Goal: Task Accomplishment & Management: Use online tool/utility

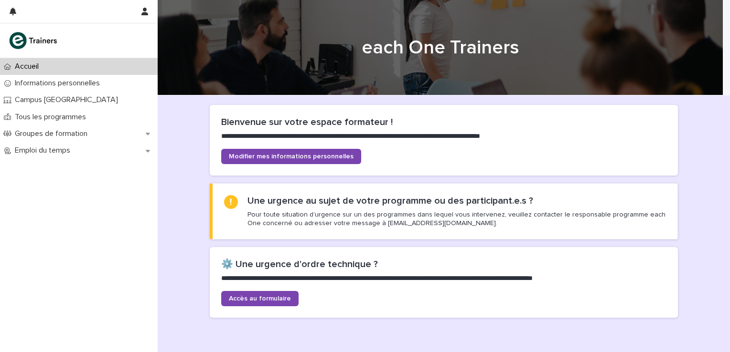
scroll to position [48, 0]
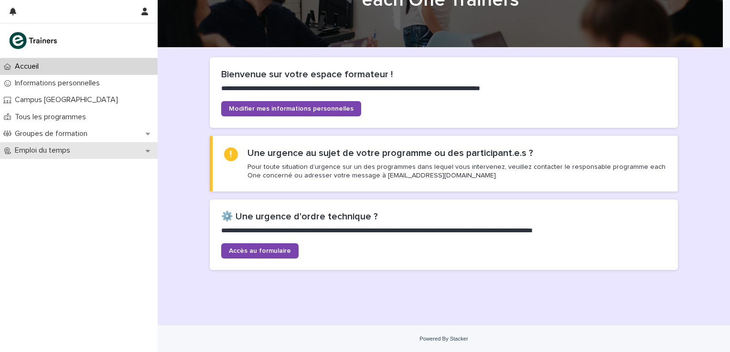
click at [149, 149] on icon at bounding box center [148, 151] width 4 height 7
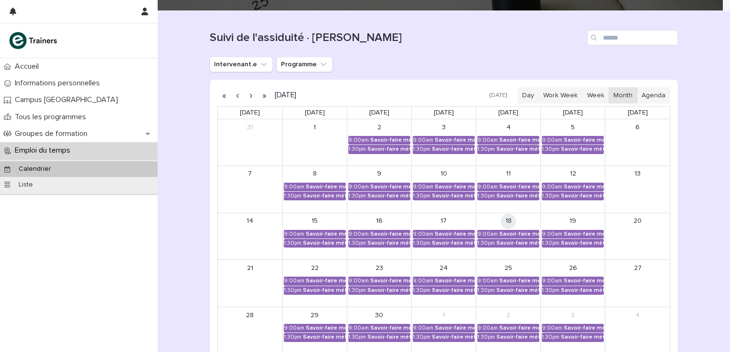
scroll to position [96, 0]
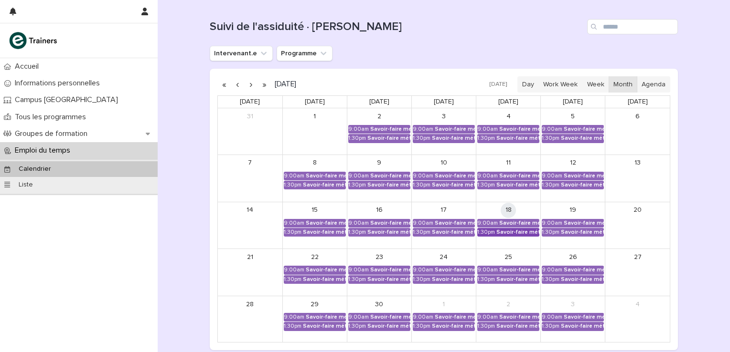
click at [502, 233] on div "Savoir-faire métier - Préparation au CCP2" at bounding box center [517, 232] width 43 height 7
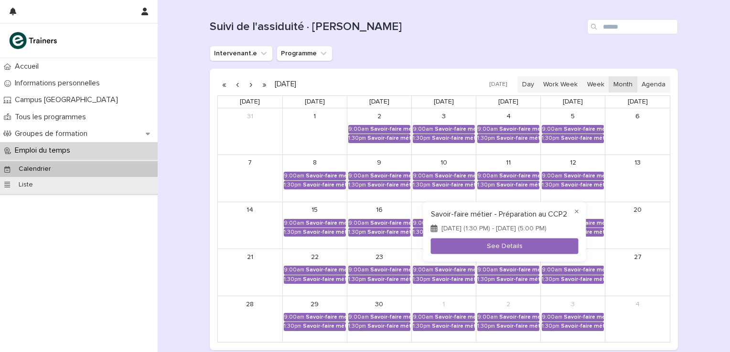
click at [691, 190] on div at bounding box center [365, 176] width 730 height 352
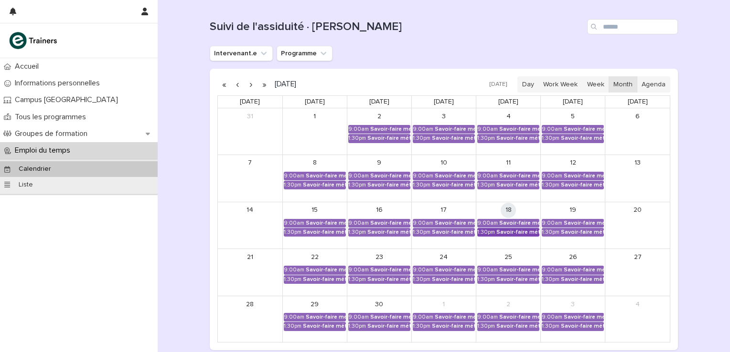
click at [501, 233] on div "Savoir-faire métier - Préparation au CCP2" at bounding box center [517, 232] width 43 height 7
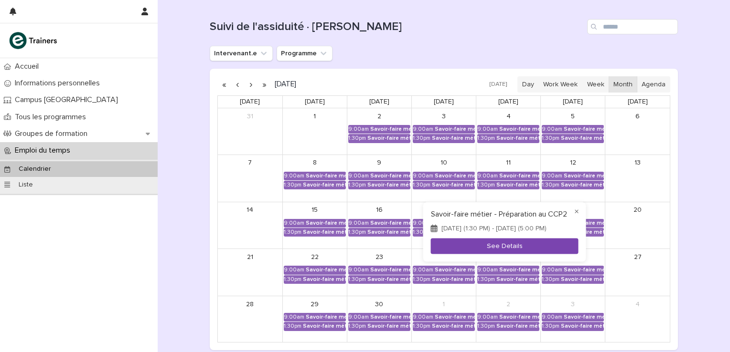
click at [501, 252] on button "See Details" at bounding box center [505, 246] width 148 height 16
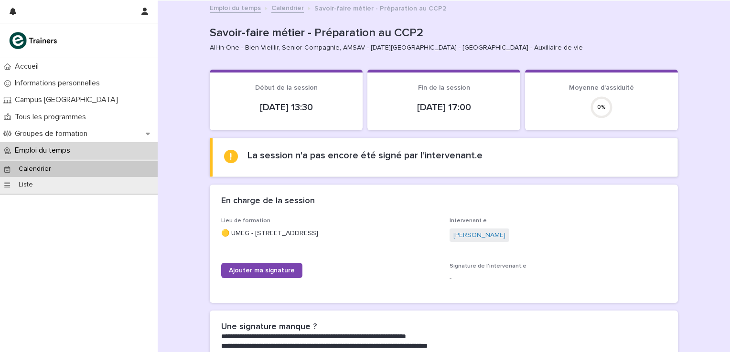
scroll to position [64, 0]
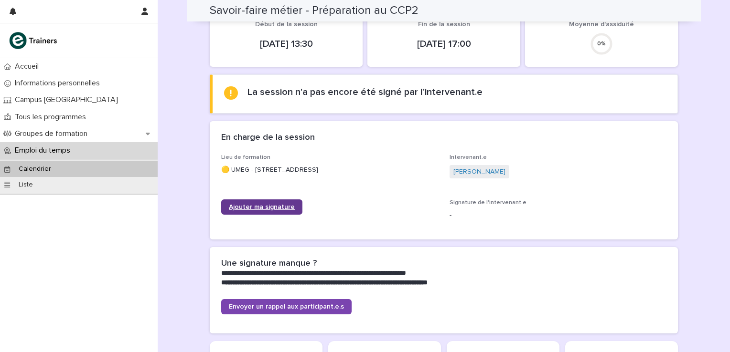
click at [271, 205] on span "Ajouter ma signature" at bounding box center [262, 207] width 66 height 7
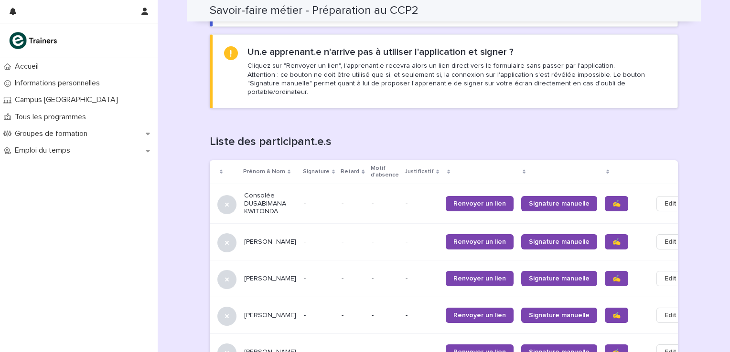
scroll to position [541, 0]
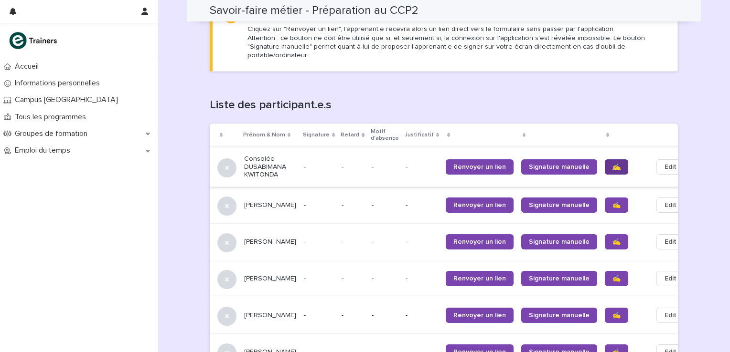
click at [612, 164] on span "✍️" at bounding box center [616, 167] width 8 height 7
click at [612, 202] on span "✍️" at bounding box center [616, 205] width 8 height 7
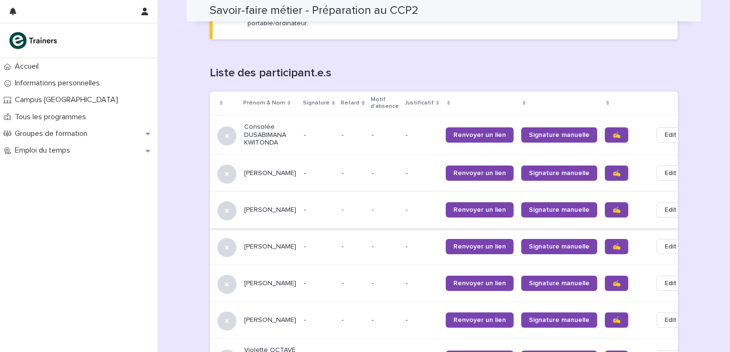
scroll to position [605, 0]
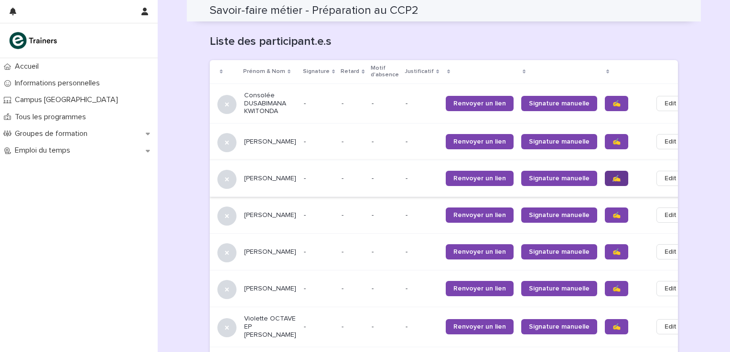
click at [612, 175] on span "✍️" at bounding box center [616, 178] width 8 height 7
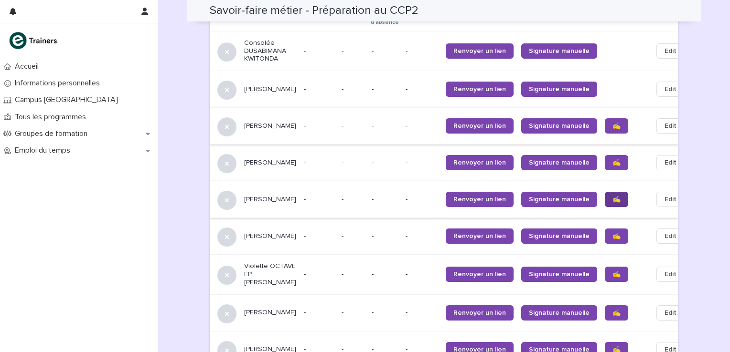
scroll to position [669, 0]
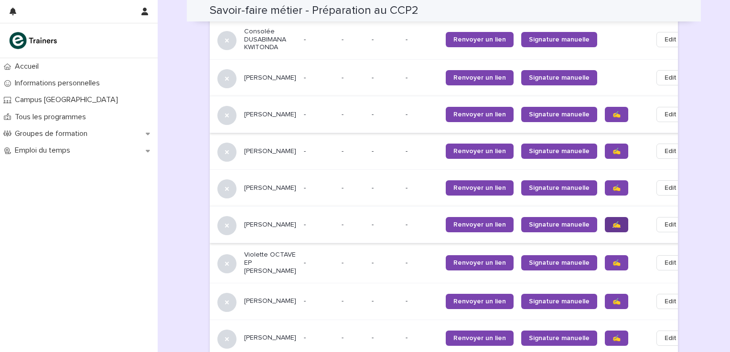
click at [612, 222] on span "✍️" at bounding box center [616, 225] width 8 height 7
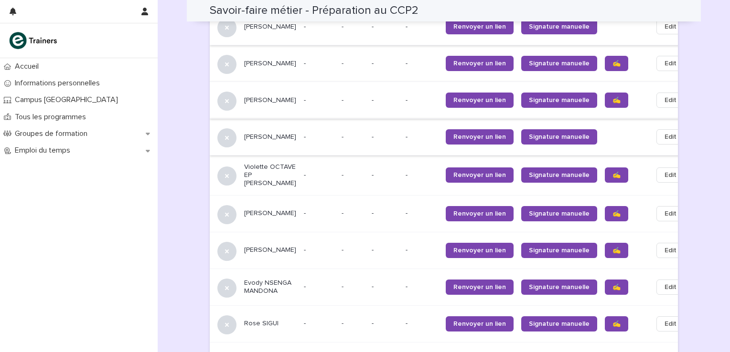
scroll to position [764, 0]
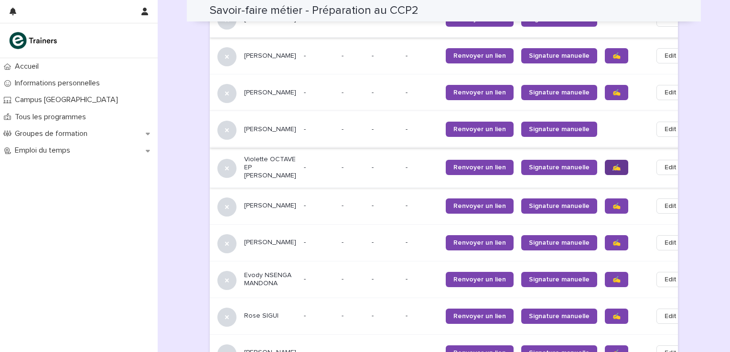
click at [612, 164] on span "✍️" at bounding box center [616, 167] width 8 height 7
click at [612, 203] on span "✍️" at bounding box center [616, 206] width 8 height 7
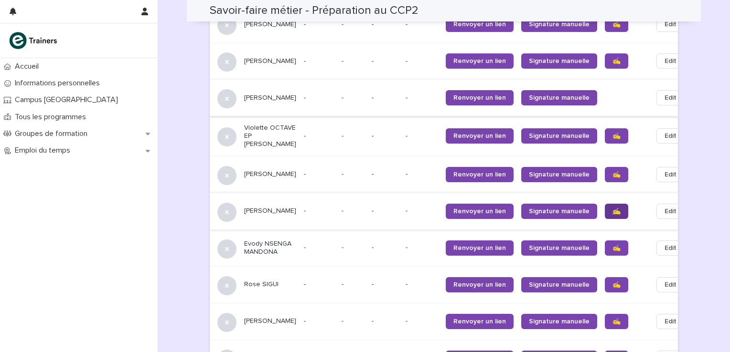
click at [612, 208] on span "✍️" at bounding box center [616, 211] width 8 height 7
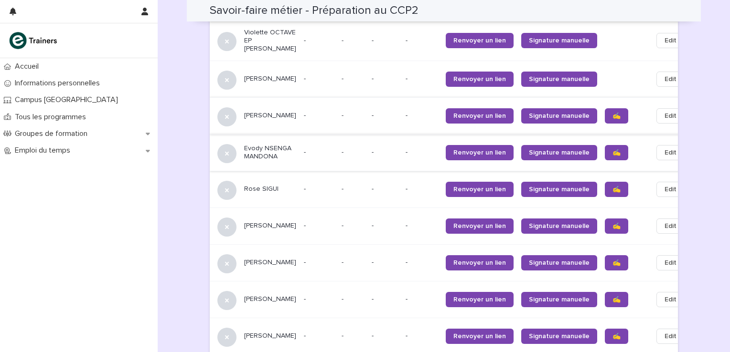
scroll to position [923, 0]
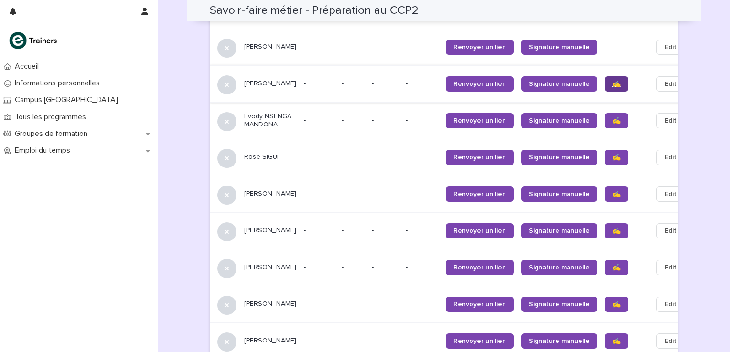
click at [612, 81] on span "✍️" at bounding box center [616, 84] width 8 height 7
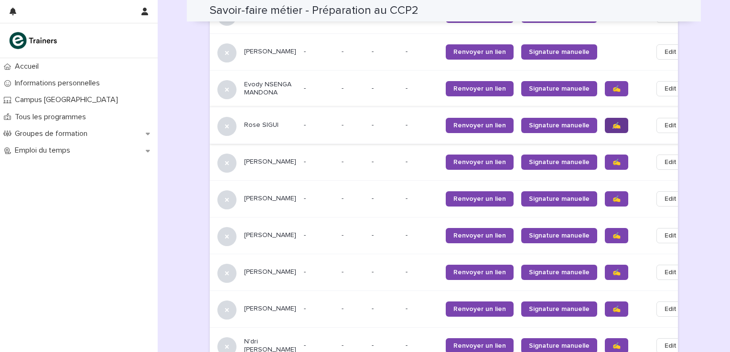
click at [612, 122] on span "✍️" at bounding box center [616, 125] width 8 height 7
click at [612, 159] on span "✍️" at bounding box center [616, 162] width 8 height 7
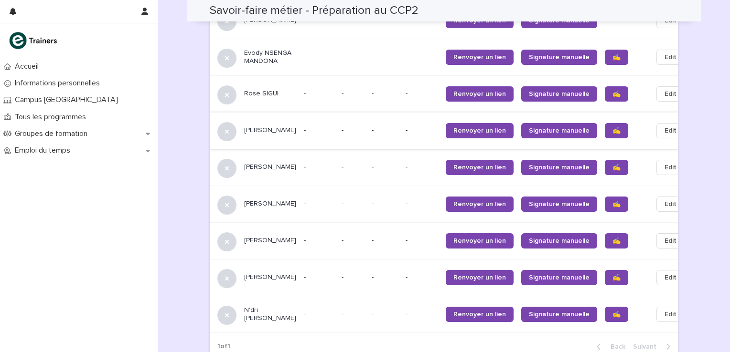
scroll to position [1019, 0]
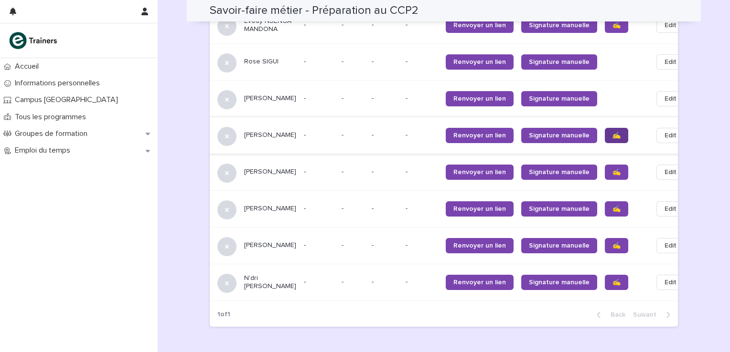
click at [612, 132] on span "✍️" at bounding box center [616, 135] width 8 height 7
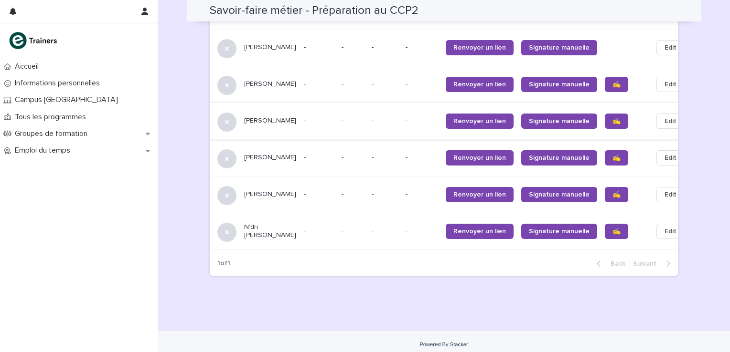
scroll to position [1070, 0]
click at [612, 117] on span "✍️" at bounding box center [616, 120] width 8 height 7
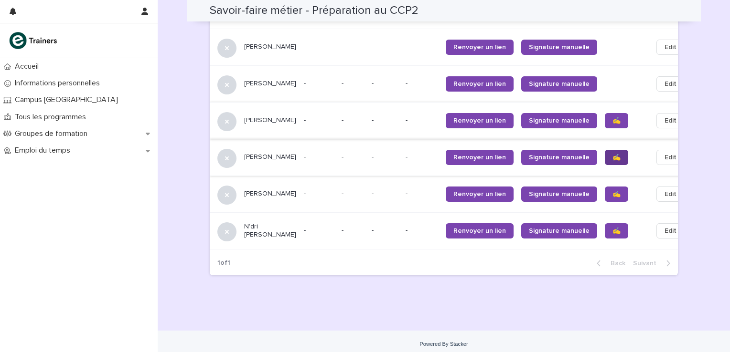
click at [612, 154] on span "✍️" at bounding box center [616, 157] width 8 height 7
click at [605, 187] on link "✍️" at bounding box center [616, 194] width 23 height 15
click at [605, 224] on link "✍️" at bounding box center [616, 231] width 23 height 15
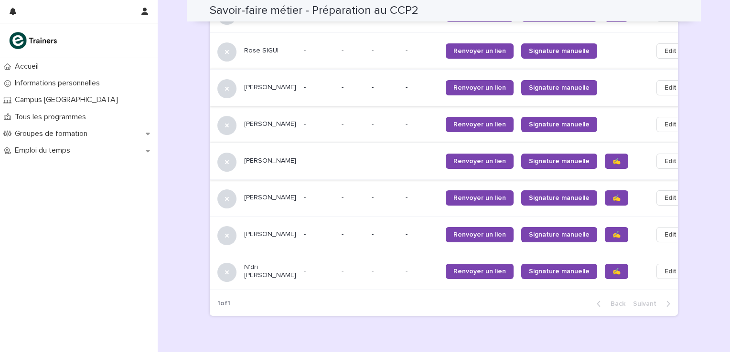
scroll to position [1039, 0]
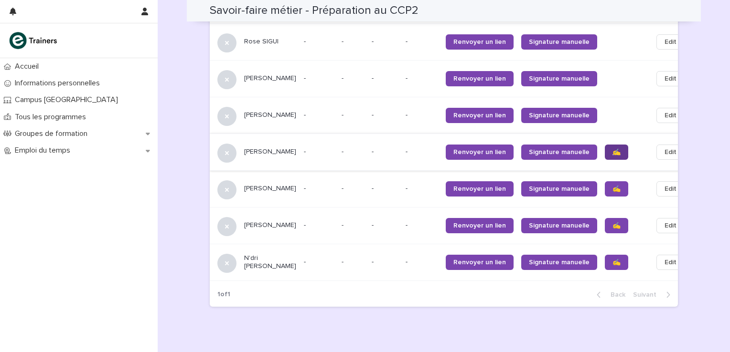
click at [612, 149] on span "✍️" at bounding box center [616, 152] width 8 height 7
click at [612, 186] on span "✍️" at bounding box center [616, 189] width 8 height 7
click at [605, 218] on link "✍️" at bounding box center [616, 225] width 23 height 15
click at [612, 259] on span "✍️" at bounding box center [616, 262] width 8 height 7
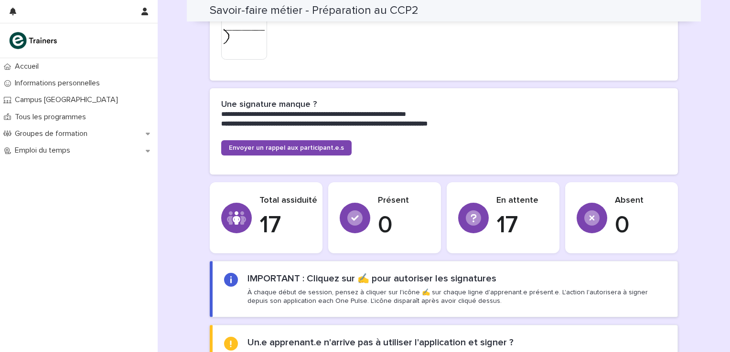
scroll to position [211, 0]
